Goal: Book appointment/travel/reservation

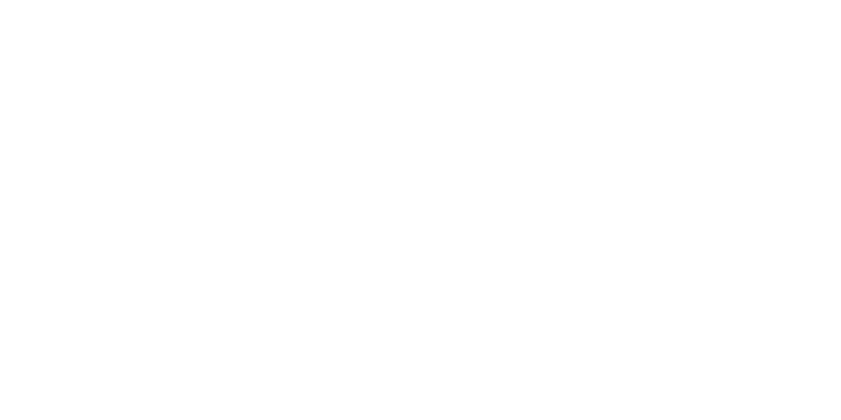
select select
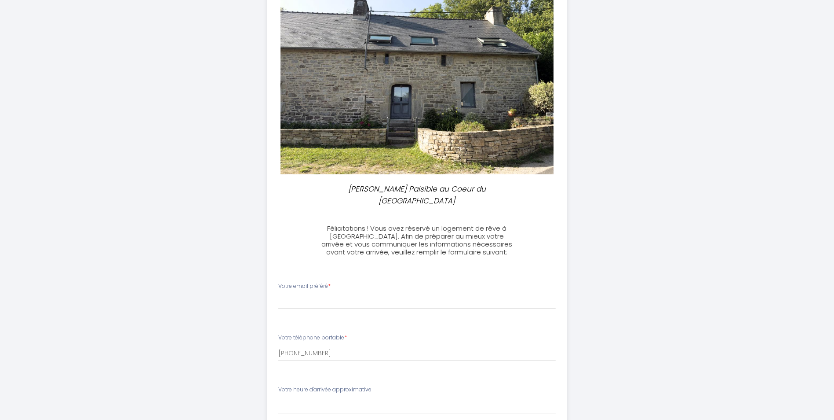
scroll to position [132, 0]
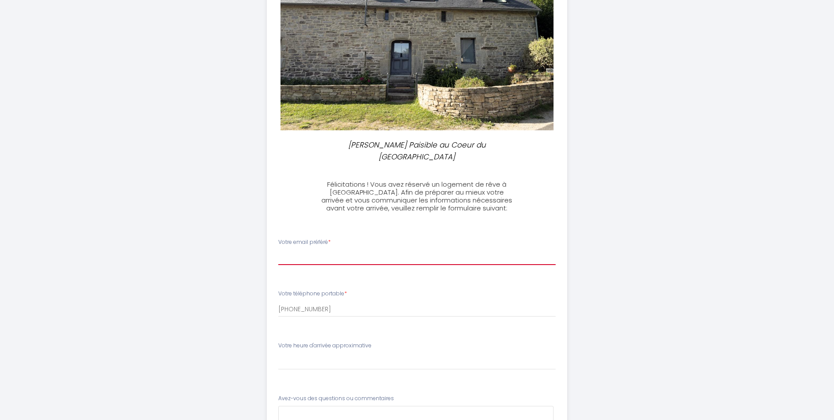
click at [422, 249] on input "Votre email préféré *" at bounding box center [416, 257] width 277 height 16
type input "[PERSON_NAME][EMAIL_ADDRESS][DOMAIN_NAME]"
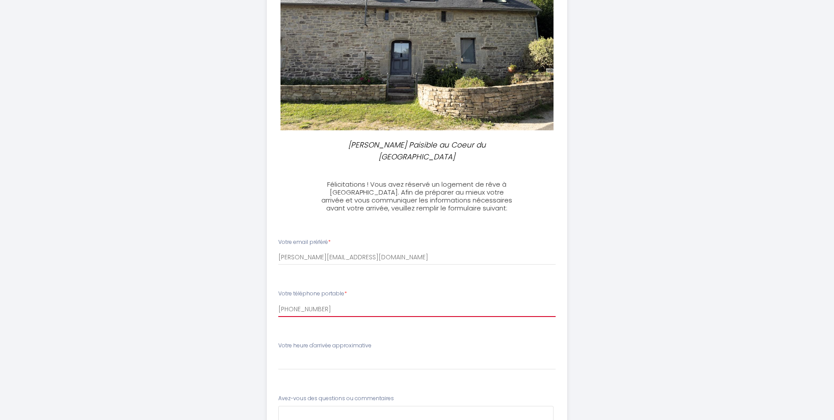
click at [355, 301] on input "[PHONE_NUMBER]" at bounding box center [416, 309] width 277 height 16
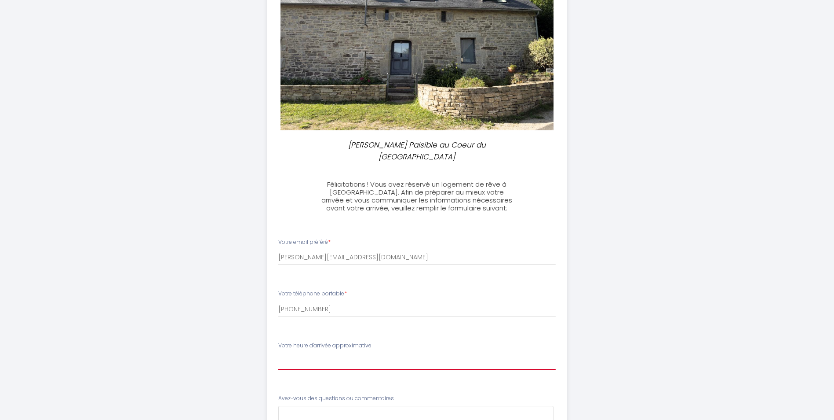
click at [340, 353] on select "16:00 16:30 17:00 17:30 18:00 18:30 19:00 19:30 20:00 20:30 21:00 21:30 22:00 2…" at bounding box center [416, 361] width 277 height 17
click at [398, 353] on select "16:00 16:30 17:00 17:30 18:00 18:30 19:00 19:30 20:00 20:30 21:00 21:30 22:00 2…" at bounding box center [416, 361] width 277 height 17
click at [366, 353] on select "16:00 16:30 17:00 17:30 18:00 18:30 19:00 19:30 20:00 20:30 21:00 21:30 22:00 2…" at bounding box center [416, 361] width 277 height 17
click at [368, 353] on select "16:00 16:30 17:00 17:30 18:00 18:30 19:00 19:30 20:00 20:30 21:00 21:30 22:00 2…" at bounding box center [416, 361] width 277 height 17
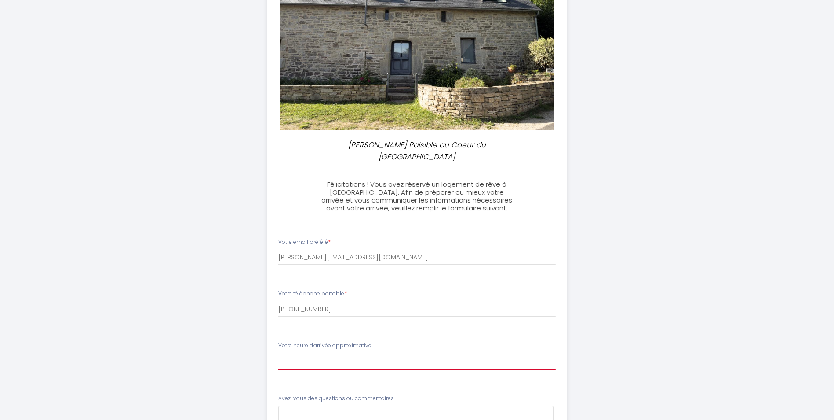
select select "16:00"
click at [278, 353] on select "16:00 16:30 17:00 17:30 18:00 18:30 19:00 19:30 20:00 20:30 21:00 21:30 22:00 2…" at bounding box center [416, 361] width 277 height 17
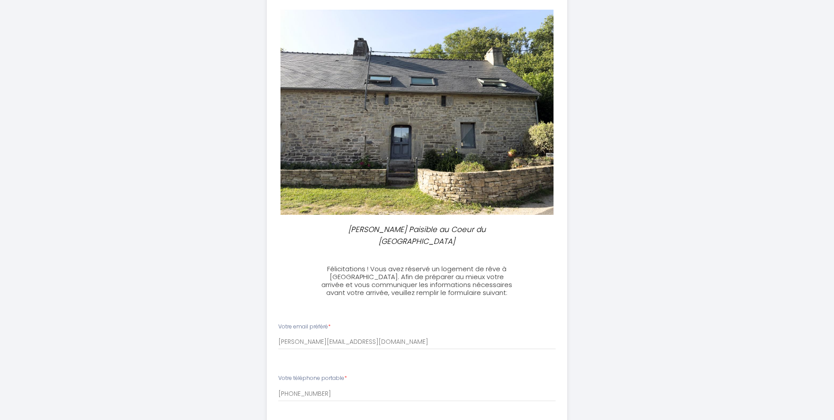
scroll to position [176, 0]
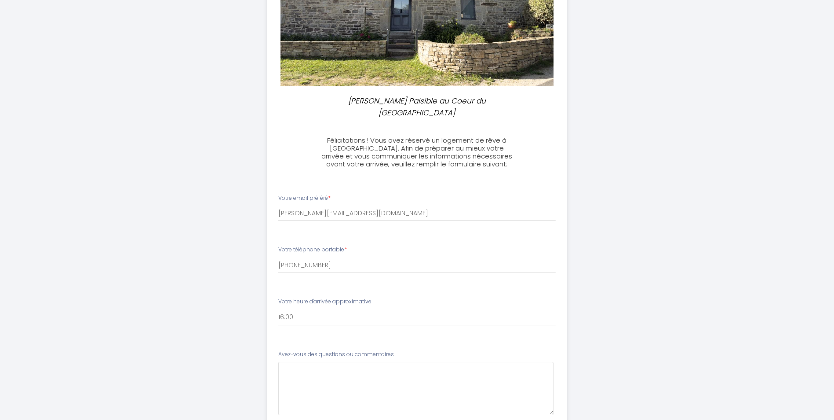
click at [416, 297] on div "Votre heure d'arrivée approximative 16:00 16:30 17:00 17:30 18:00 18:30 19:00 1…" at bounding box center [416, 311] width 277 height 28
click at [409, 309] on select "16:00 16:30 17:00 17:30 18:00 18:30 19:00 19:30 20:00 20:30 21:00 21:30 22:00 2…" at bounding box center [416, 317] width 277 height 17
click at [381, 309] on select "16:00 16:30 17:00 17:30 18:00 18:30 19:00 19:30 20:00 20:30 21:00 21:30 22:00 2…" at bounding box center [416, 317] width 277 height 17
click at [374, 376] on commentaires3 at bounding box center [415, 387] width 275 height 53
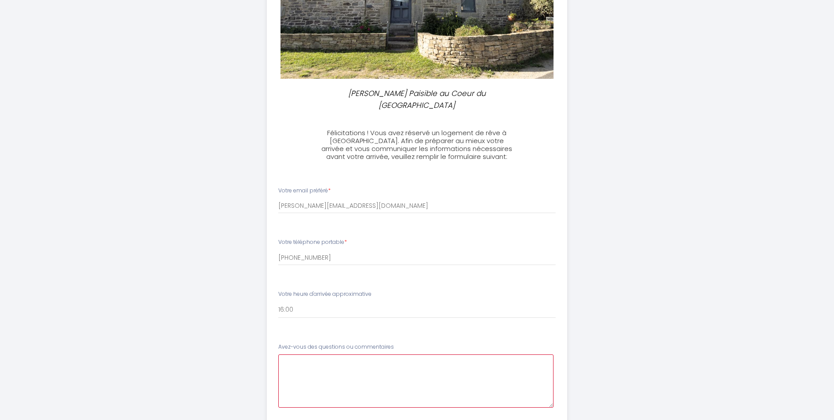
scroll to position [192, 0]
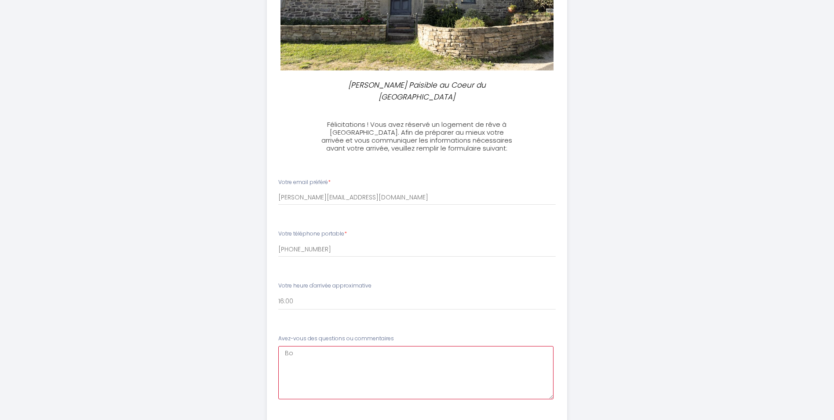
type commentaires3 "B"
click at [437, 365] on commentaires3 "Bonjour, Nous somme ravis de séjourner dans votre longère dans laquelle vous av…" at bounding box center [415, 372] width 275 height 53
click at [403, 367] on commentaires3 "Bonjour, Nous somme ravis de séjourner dans votre longère dans laquelle vous av…" at bounding box center [415, 372] width 275 height 53
click at [373, 365] on commentaires3 "Bonjour, Nous somme ravis de séjourner dans votre longère dans laquelle vous av…" at bounding box center [415, 372] width 275 height 53
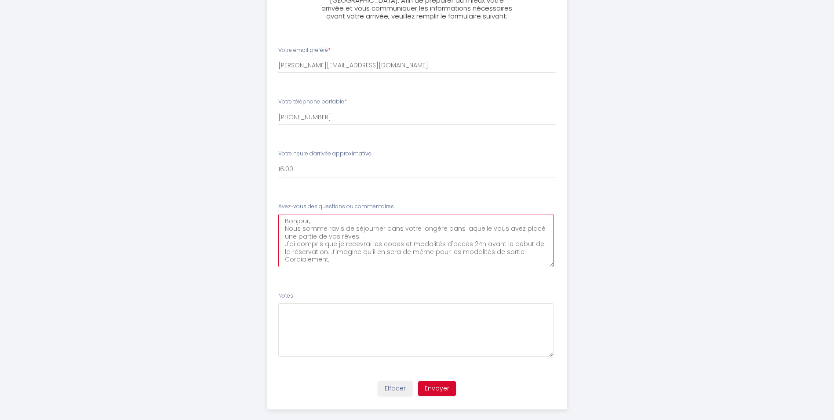
scroll to position [5, 0]
type commentaires3 "Bonjour, Nous somme ravis de séjourner dans votre longère dans laquelle vous av…"
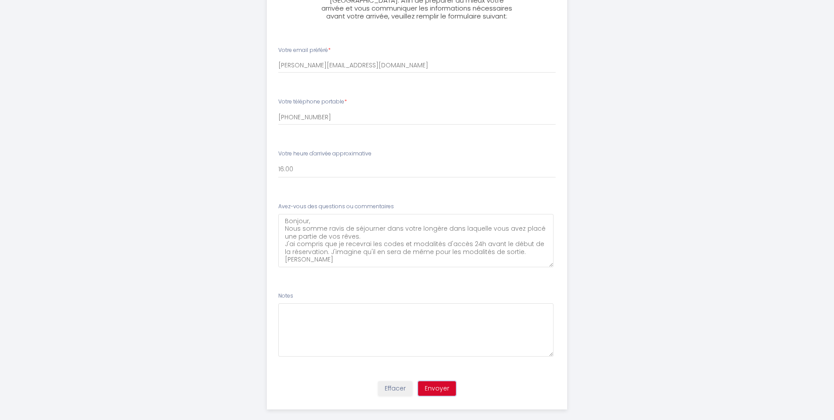
click at [436, 381] on button "Envoyer" at bounding box center [437, 388] width 38 height 15
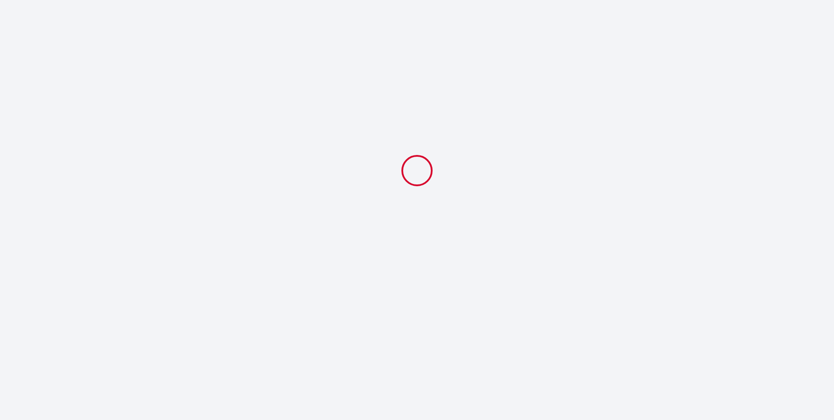
scroll to position [0, 0]
